Goal: Transaction & Acquisition: Subscribe to service/newsletter

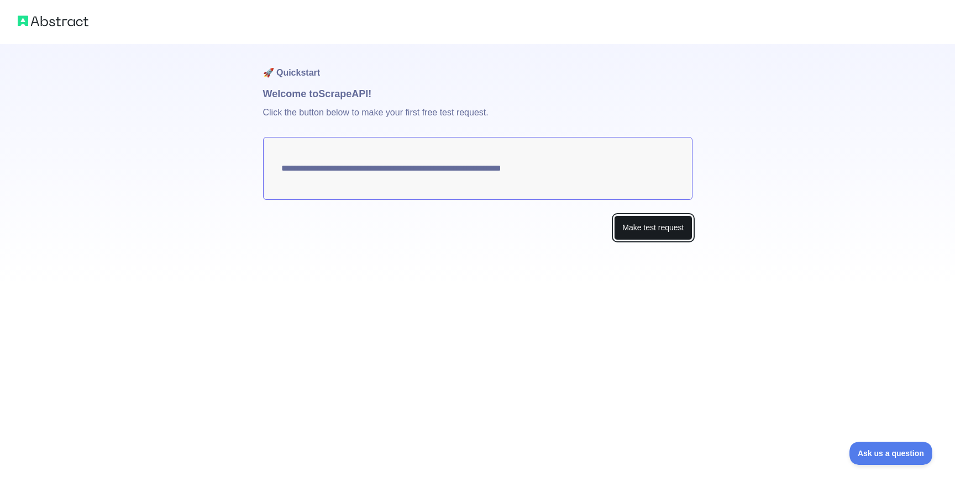
click at [638, 229] on button "Make test request" at bounding box center [653, 228] width 78 height 25
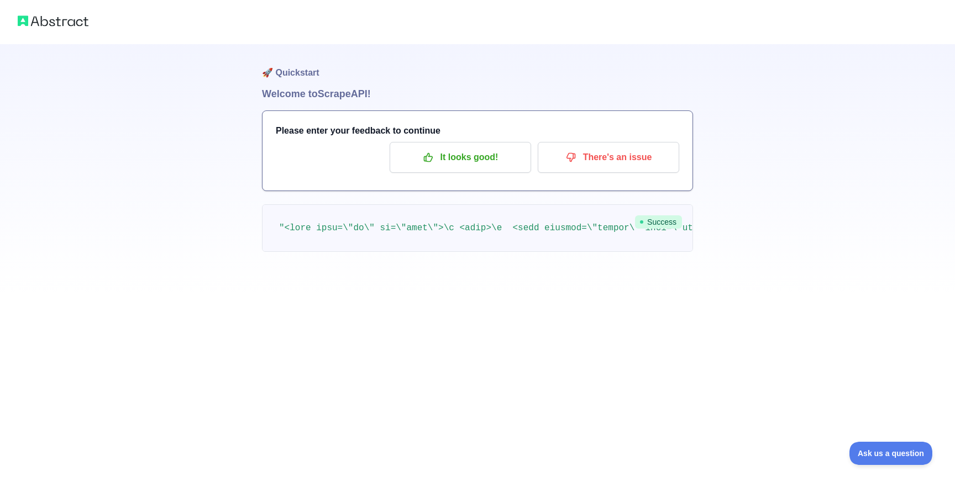
click at [353, 133] on h3 "Please enter your feedback to continue" at bounding box center [477, 130] width 403 height 13
click at [442, 159] on p "It looks good!" at bounding box center [460, 157] width 125 height 19
